Goal: Information Seeking & Learning: Learn about a topic

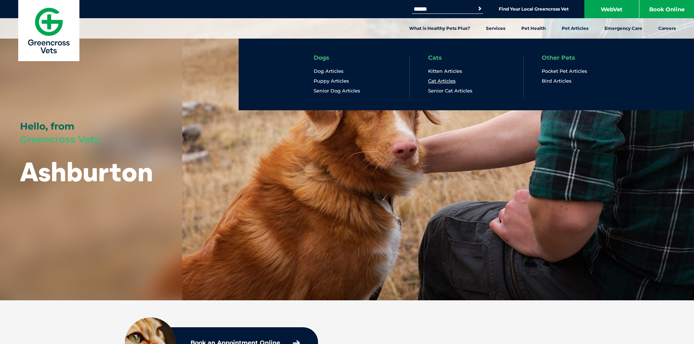
click at [440, 81] on link "Cat Articles" at bounding box center [442, 81] width 28 height 6
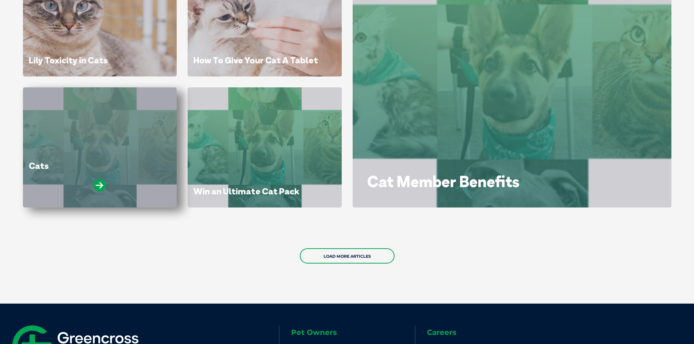
scroll to position [437, 0]
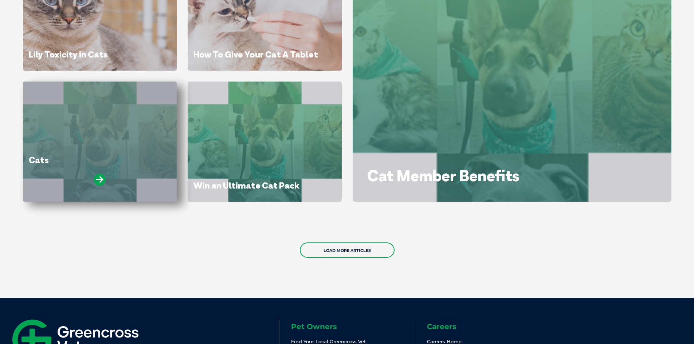
click at [131, 129] on div "Cats" at bounding box center [100, 142] width 154 height 120
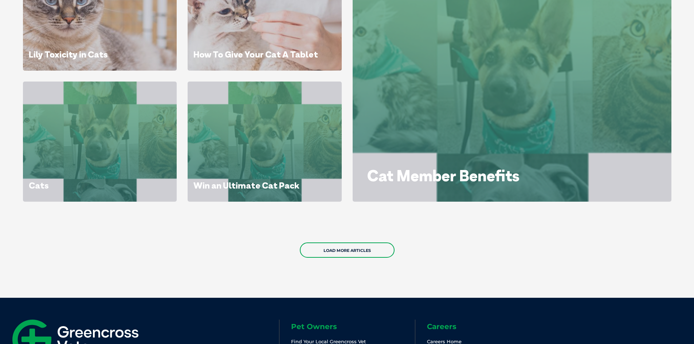
scroll to position [555, 0]
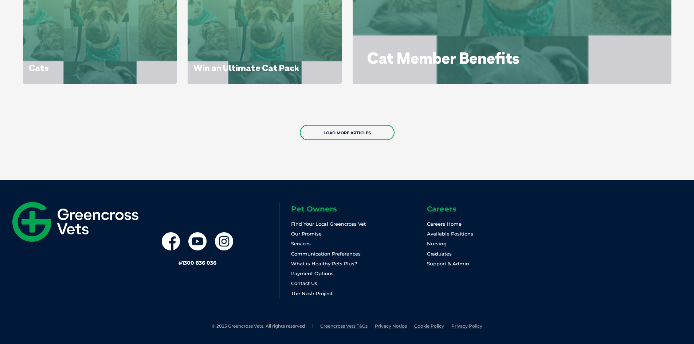
click at [367, 142] on div "Load More Articles" at bounding box center [347, 133] width 694 height 52
click at [369, 139] on link "Load More Articles" at bounding box center [347, 132] width 95 height 15
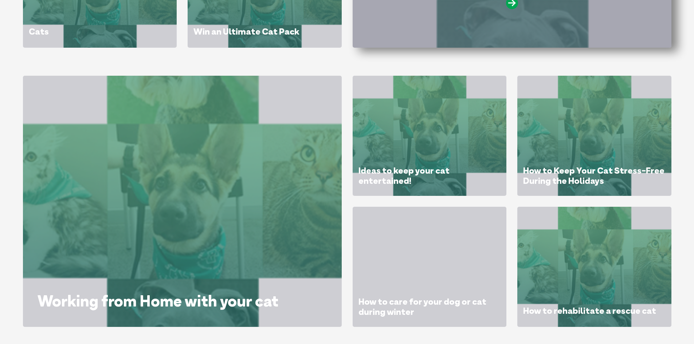
scroll to position [519, 0]
